Goal: Information Seeking & Learning: Learn about a topic

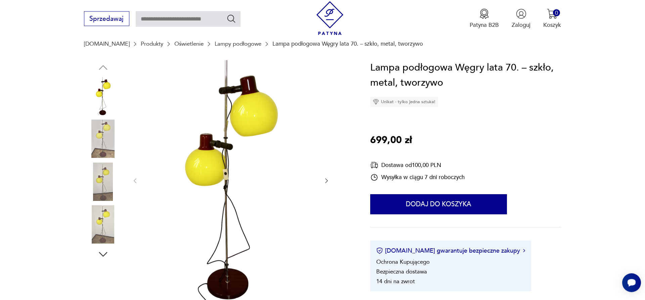
scroll to position [69, 0]
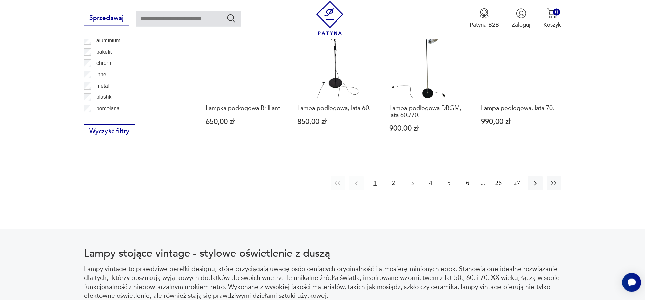
scroll to position [779, 0]
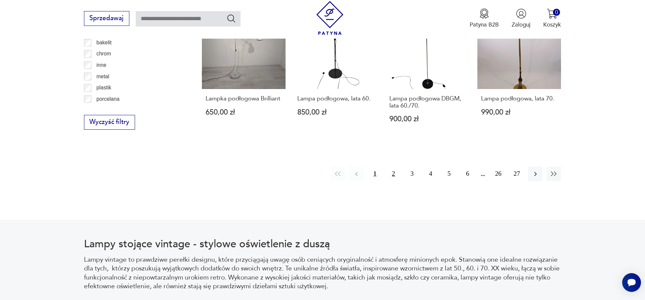
click at [392, 175] on button "2" at bounding box center [393, 174] width 14 height 14
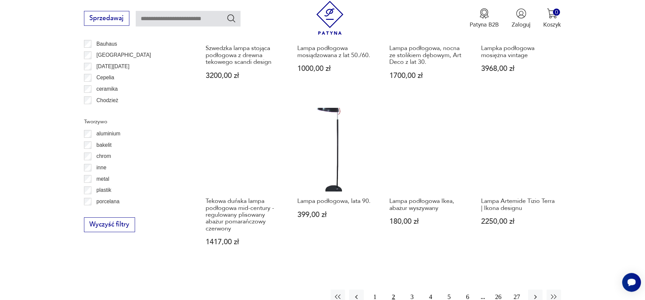
scroll to position [714, 0]
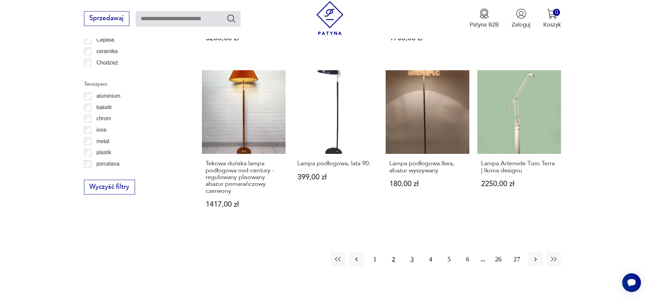
click at [413, 254] on button "3" at bounding box center [412, 259] width 14 height 14
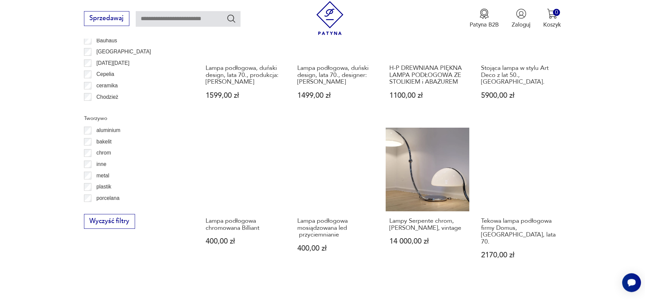
scroll to position [816, 0]
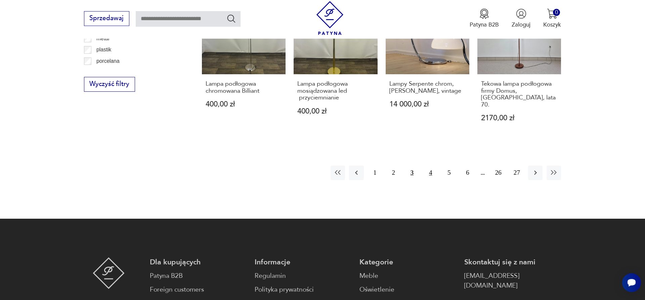
click at [431, 168] on button "4" at bounding box center [430, 173] width 14 height 14
